Goal: Check status: Check status

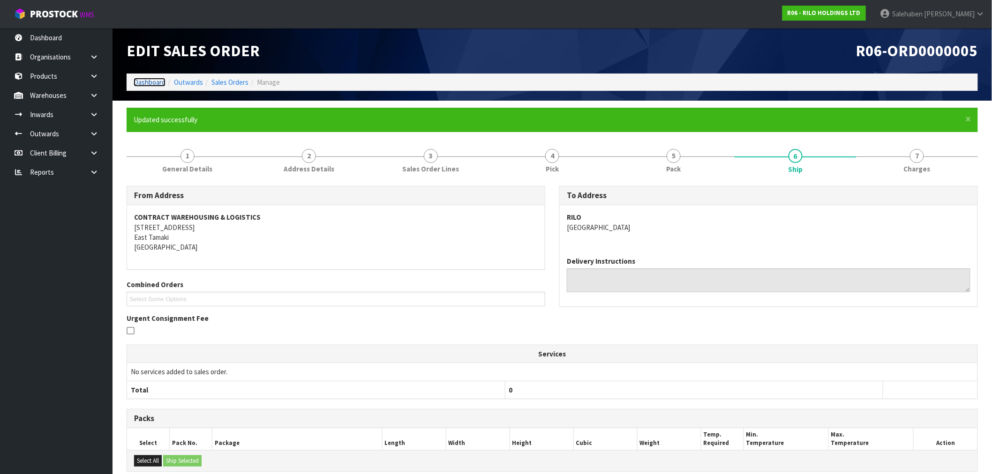
click at [139, 82] on link "Dashboard" at bounding box center [150, 82] width 32 height 9
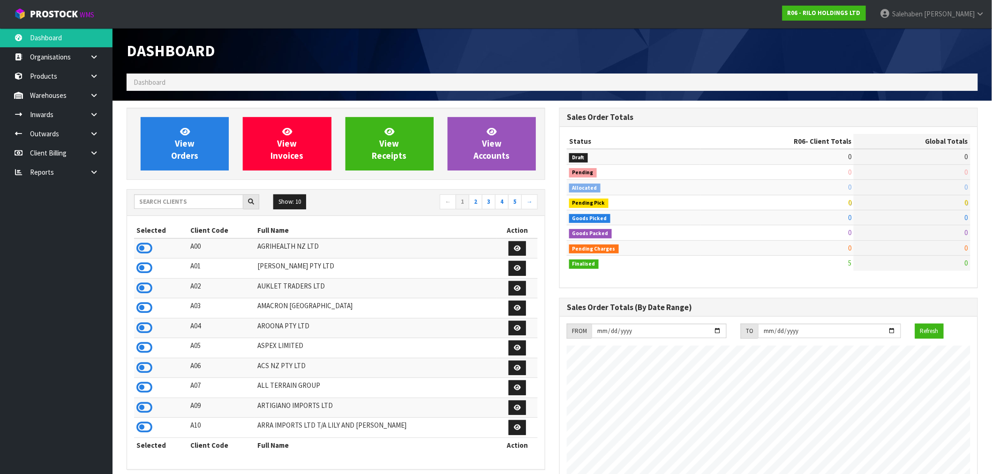
scroll to position [573, 433]
click at [226, 202] on input "text" at bounding box center [188, 202] width 109 height 15
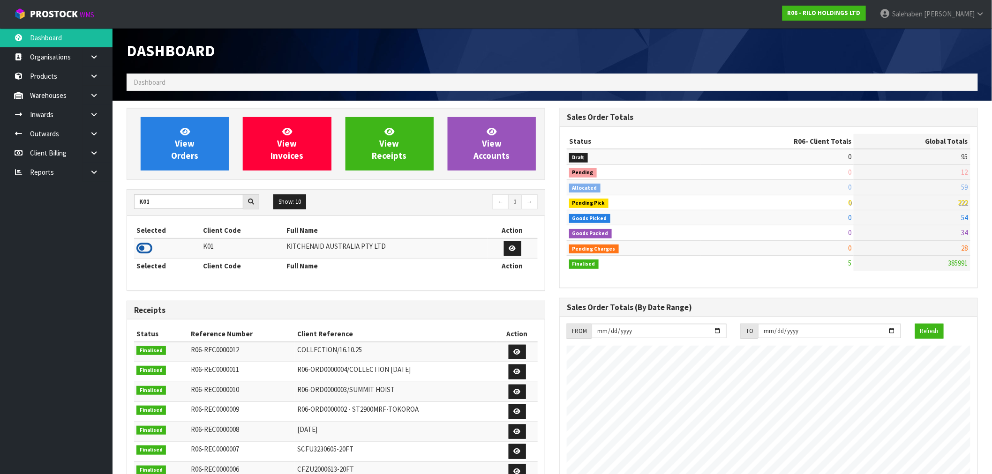
click at [142, 252] on icon at bounding box center [144, 248] width 16 height 14
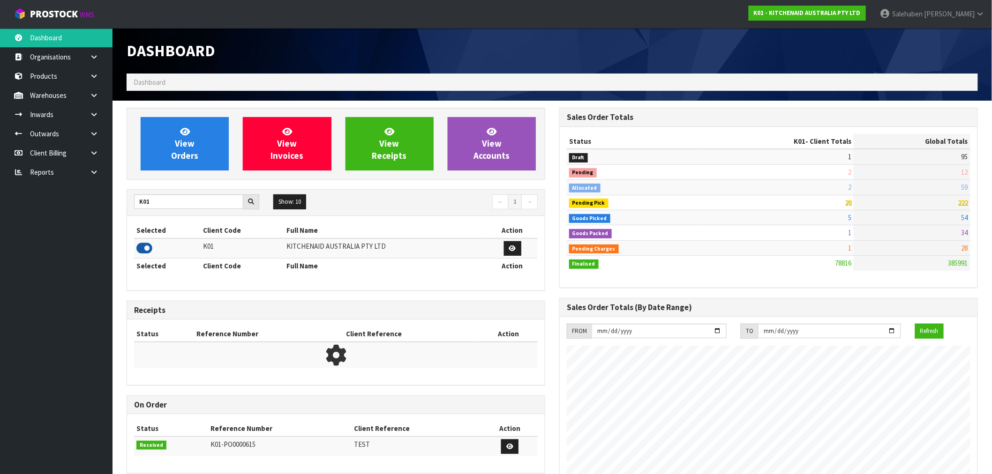
scroll to position [710, 433]
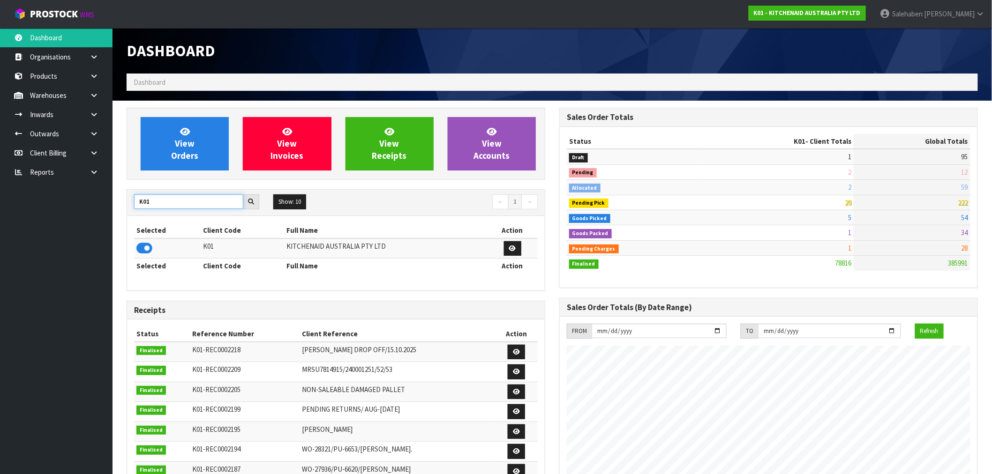
drag, startPoint x: 162, startPoint y: 195, endPoint x: 97, endPoint y: 225, distance: 71.5
click at [97, 225] on body "Toggle navigation ProStock WMS K01 - KITCHENAID AUSTRALIA PTY LTD [PERSON_NAME]…" at bounding box center [496, 237] width 992 height 474
click at [143, 249] on icon at bounding box center [144, 248] width 16 height 14
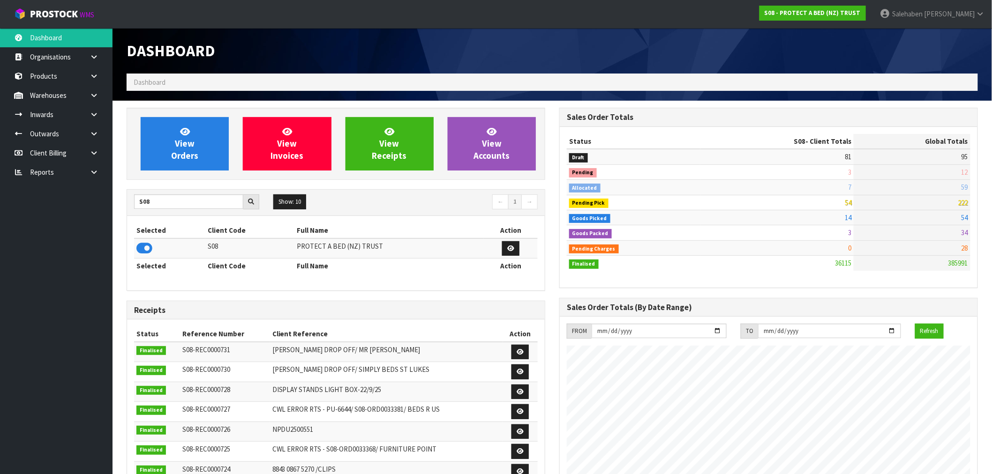
drag, startPoint x: 160, startPoint y: 187, endPoint x: 157, endPoint y: 190, distance: 5.0
click at [160, 188] on div "View Orders View Invoices View Receipts View Accounts S08 Show: 10 5 10 25 50 ←…" at bounding box center [336, 380] width 433 height 544
drag, startPoint x: 153, startPoint y: 201, endPoint x: 75, endPoint y: 221, distance: 80.4
click at [75, 221] on body "Toggle navigation ProStock WMS S08 - PROTECT A BED (NZ) TRUST [PERSON_NAME] Log…" at bounding box center [496, 237] width 992 height 474
type input "C11"
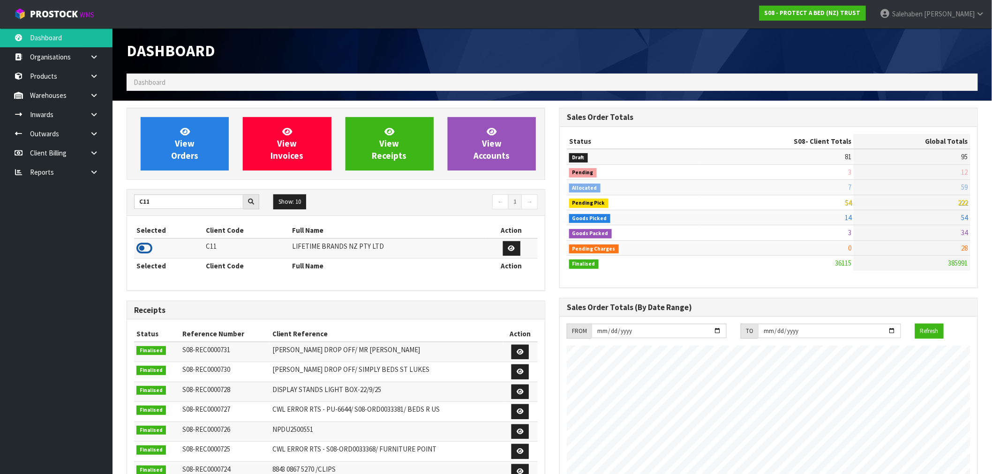
click at [139, 247] on icon at bounding box center [144, 248] width 16 height 14
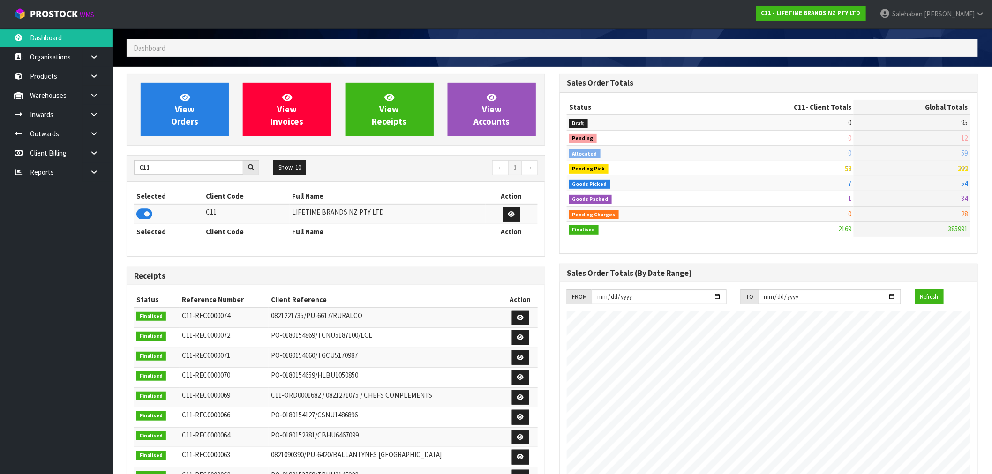
scroll to position [52, 0]
